Goal: Transaction & Acquisition: Purchase product/service

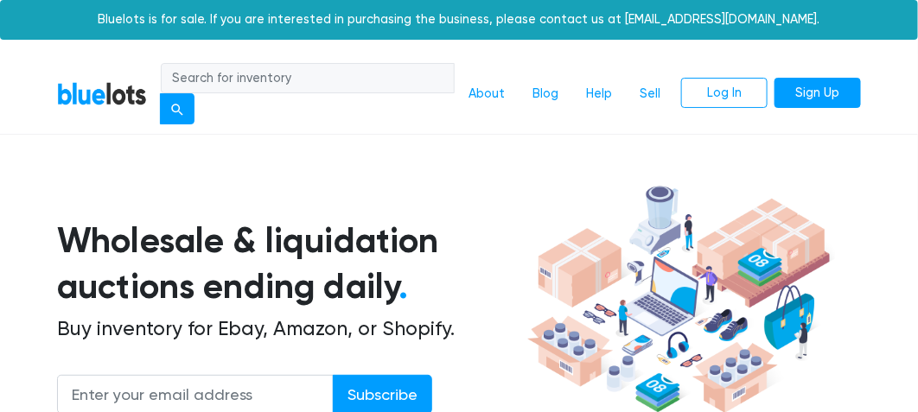
click at [351, 82] on input "search" at bounding box center [308, 78] width 294 height 31
type input "exclusive"
click at [160, 93] on button "submit" at bounding box center [177, 108] width 35 height 31
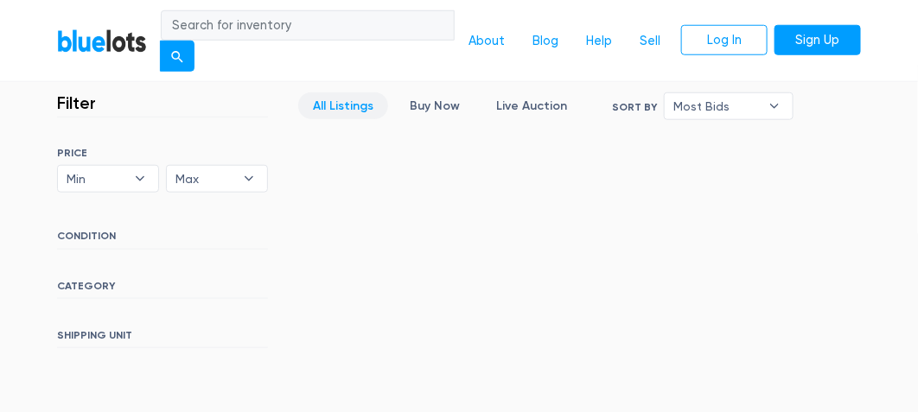
scroll to position [416, 0]
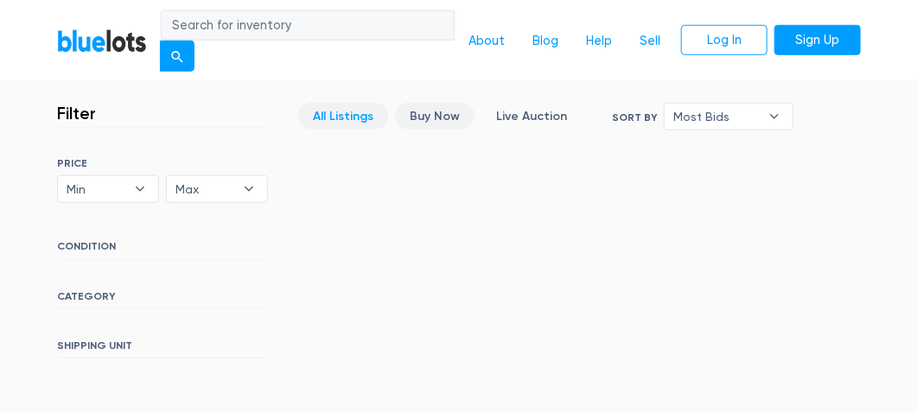
click at [452, 115] on link "Buy Now" at bounding box center [435, 116] width 80 height 27
